Goal: Task Accomplishment & Management: Manage account settings

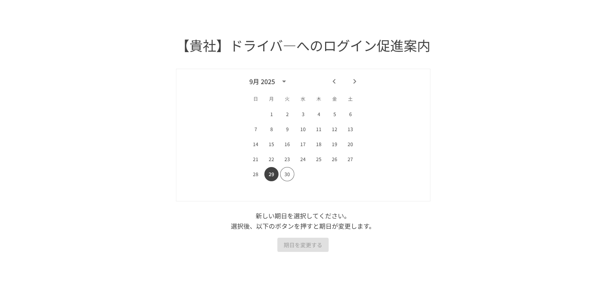
click at [357, 82] on icon "Next month" at bounding box center [354, 81] width 9 height 9
click at [336, 172] on button "31" at bounding box center [335, 174] width 14 height 14
click at [306, 245] on button "期日を変更する" at bounding box center [302, 245] width 51 height 15
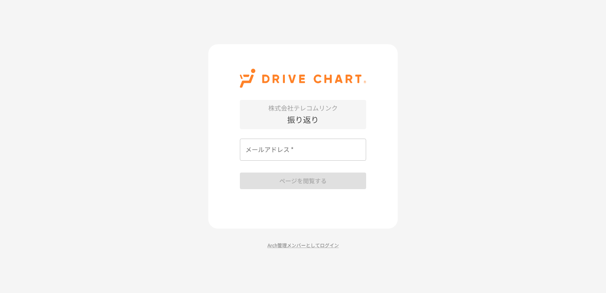
click at [299, 152] on input "メールアドレス   *" at bounding box center [303, 150] width 126 height 22
type input "**********"
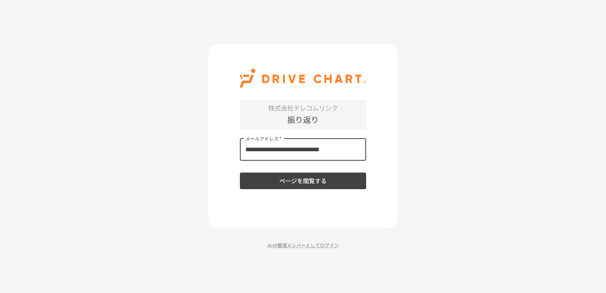
click at [319, 184] on button "ページを閲覧する" at bounding box center [303, 180] width 126 height 17
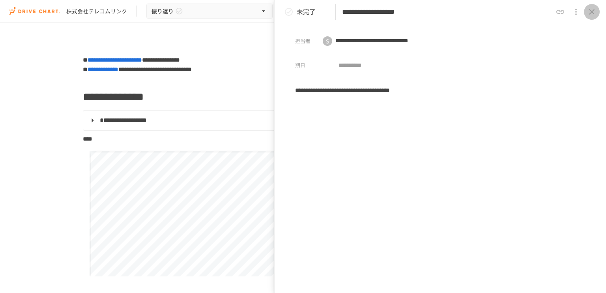
click at [593, 15] on icon "close drawer" at bounding box center [591, 11] width 9 height 9
